Goal: Browse casually: Explore the website without a specific task or goal

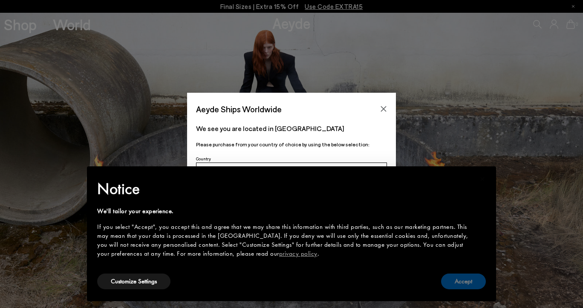
click at [467, 284] on button "Accept" at bounding box center [463, 282] width 45 height 16
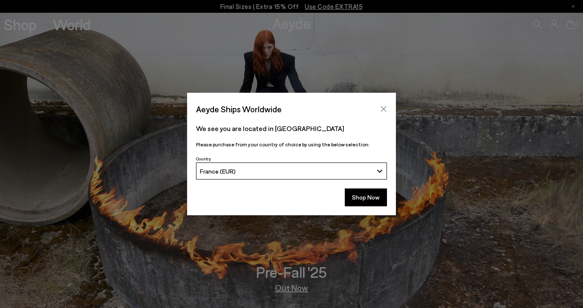
click at [382, 109] on icon "Close" at bounding box center [383, 109] width 7 height 7
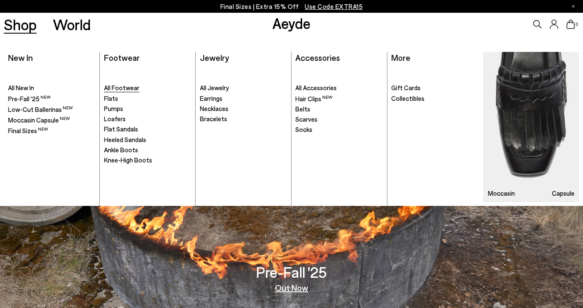
click at [123, 88] on span "All Footwear" at bounding box center [121, 88] width 35 height 8
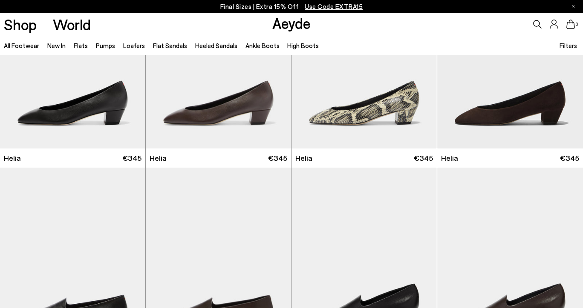
scroll to position [1502, 0]
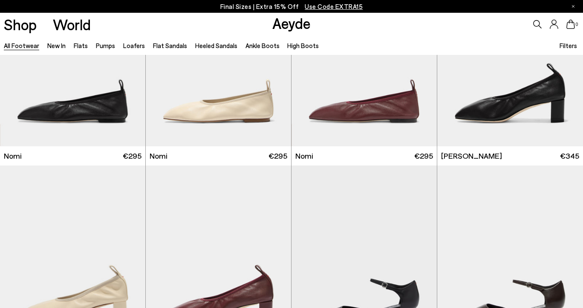
scroll to position [1909, 0]
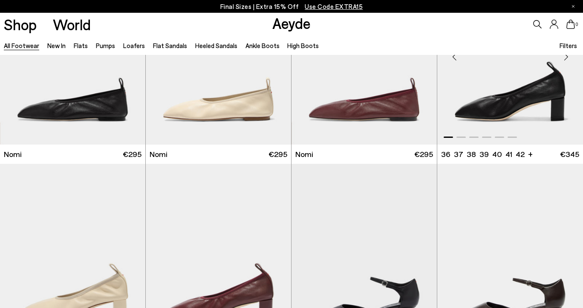
click at [562, 60] on div "Next slide" at bounding box center [566, 57] width 26 height 26
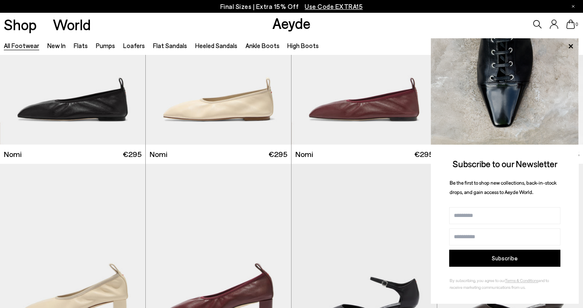
click at [562, 60] on img at bounding box center [505, 91] width 148 height 106
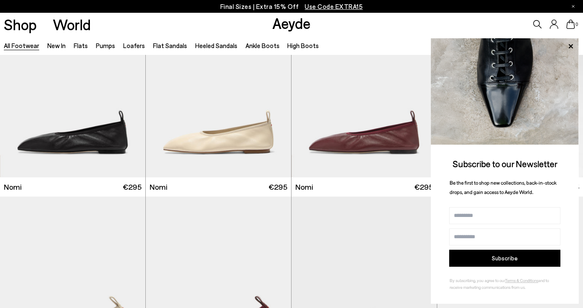
scroll to position [1875, 0]
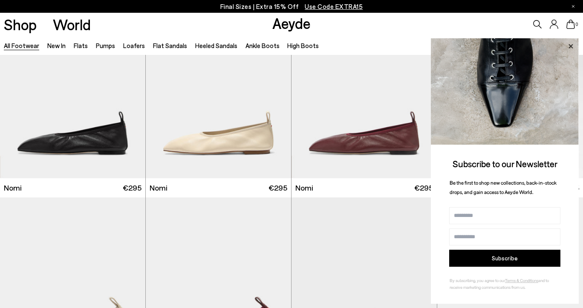
click at [571, 47] on icon at bounding box center [570, 46] width 4 height 4
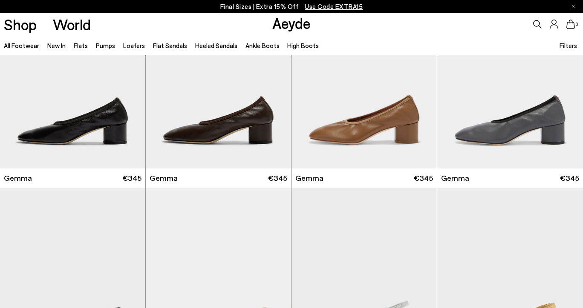
scroll to position [7736, 0]
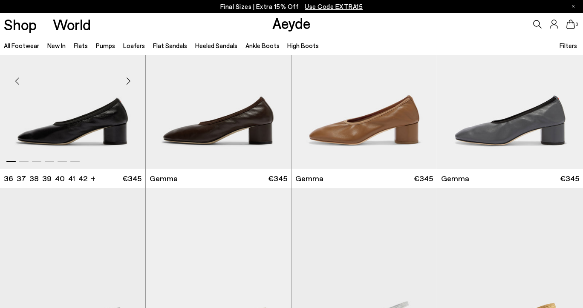
click at [130, 80] on div "Next slide" at bounding box center [128, 81] width 26 height 26
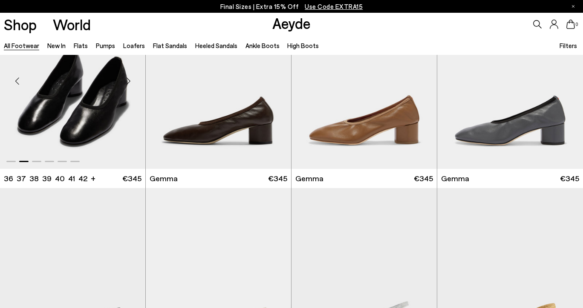
click at [128, 81] on div "Next slide" at bounding box center [128, 81] width 26 height 26
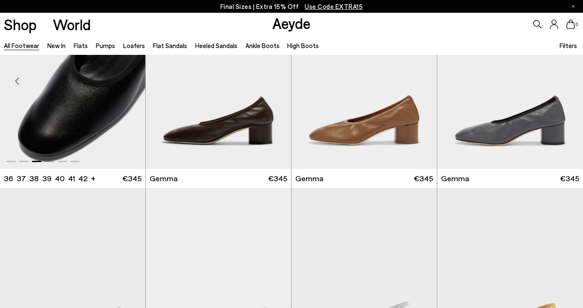
click at [128, 81] on div "Next slide" at bounding box center [128, 81] width 26 height 26
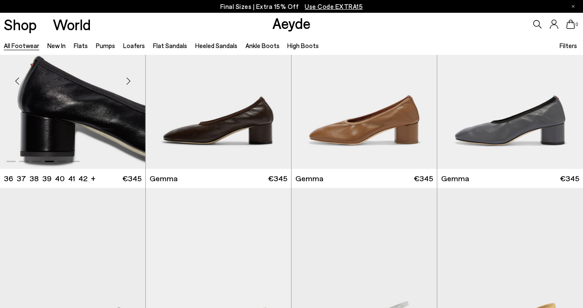
click at [128, 81] on div "Next slide" at bounding box center [128, 81] width 26 height 26
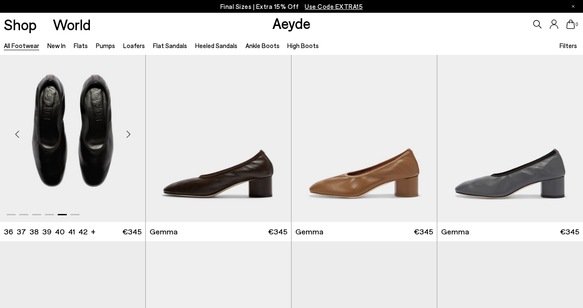
scroll to position [7680, 0]
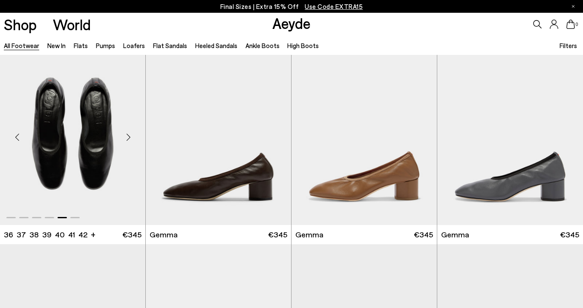
click at [126, 138] on div "Next slide" at bounding box center [128, 137] width 26 height 26
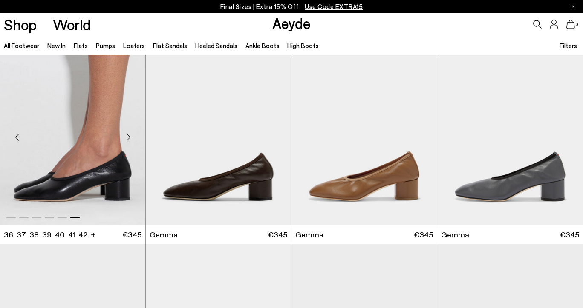
click at [126, 138] on div "Next slide" at bounding box center [128, 137] width 26 height 26
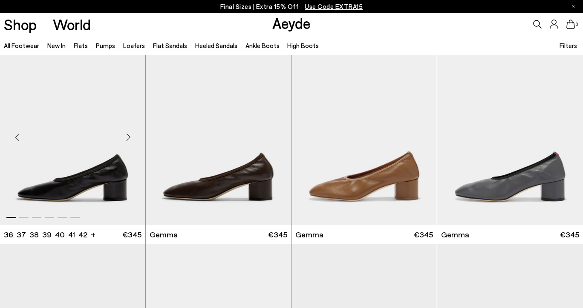
click at [126, 138] on div "Next slide" at bounding box center [128, 137] width 26 height 26
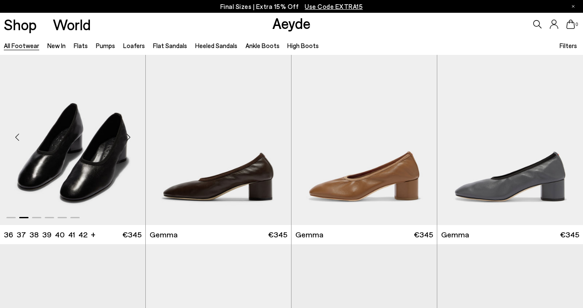
click at [126, 138] on div "Next slide" at bounding box center [128, 137] width 26 height 26
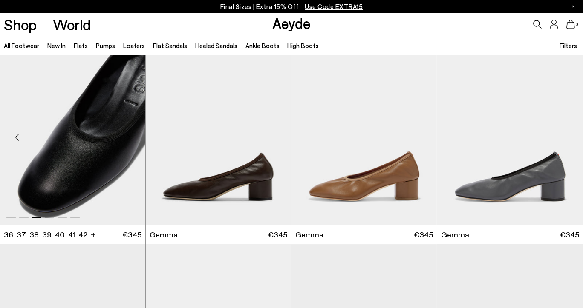
click at [126, 138] on div "Next slide" at bounding box center [128, 137] width 26 height 26
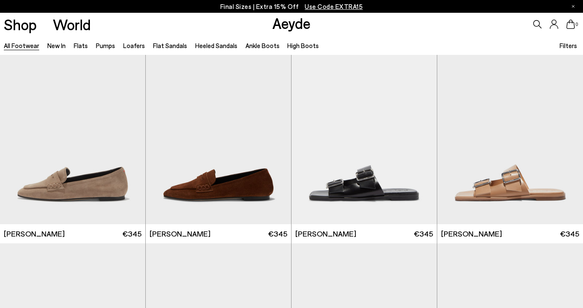
scroll to position [8320, 0]
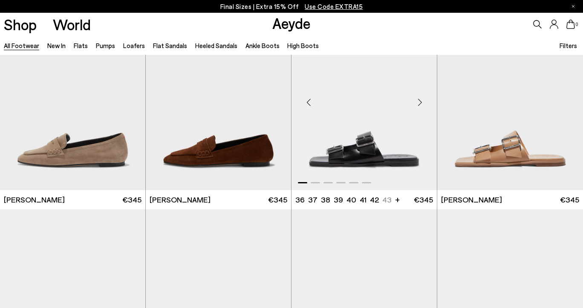
click at [419, 104] on div "Next slide" at bounding box center [420, 103] width 26 height 26
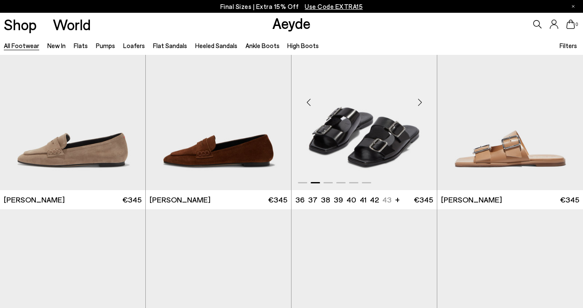
click at [419, 104] on div "Next slide" at bounding box center [420, 103] width 26 height 26
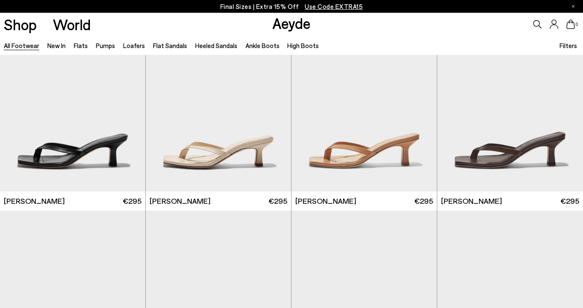
scroll to position [8535, 0]
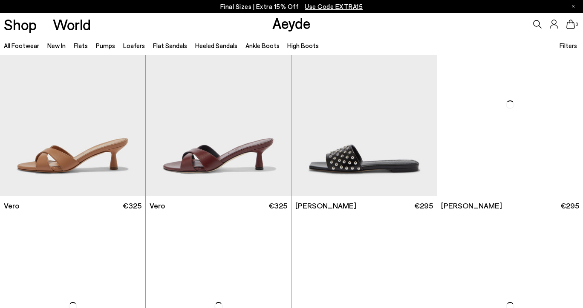
scroll to position [9903, 0]
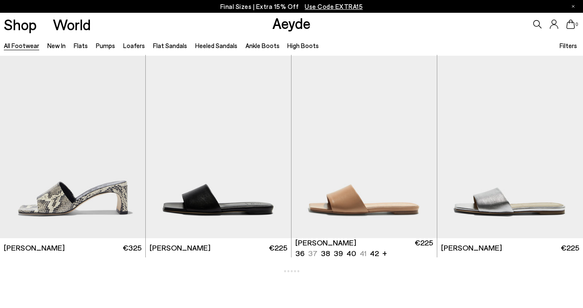
scroll to position [10763, 0]
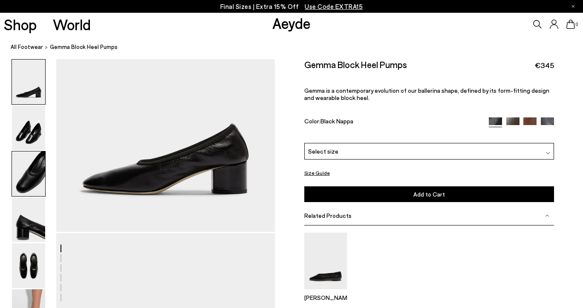
click at [28, 178] on img at bounding box center [28, 174] width 33 height 45
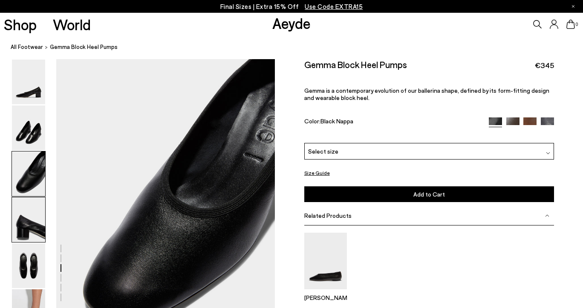
click at [28, 232] on img at bounding box center [28, 220] width 33 height 45
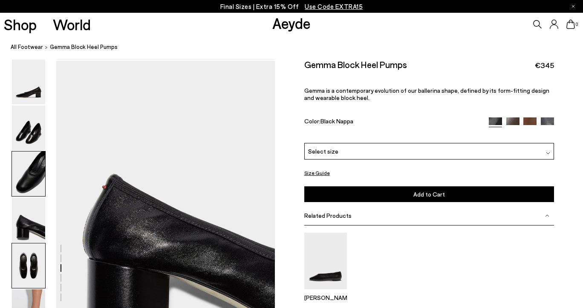
click at [28, 266] on img at bounding box center [28, 266] width 33 height 45
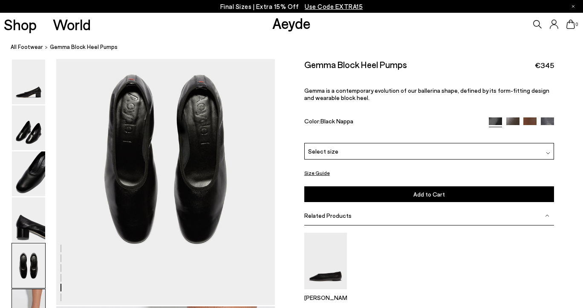
click at [30, 299] on img at bounding box center [28, 312] width 33 height 45
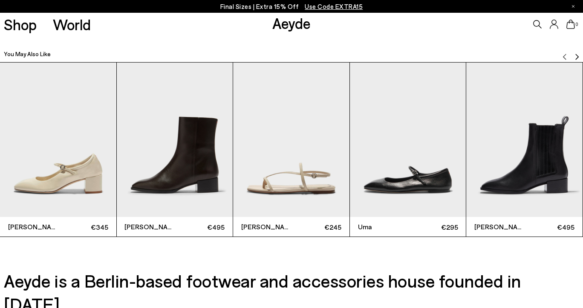
scroll to position [1794, 0]
